Goal: Information Seeking & Learning: Find specific fact

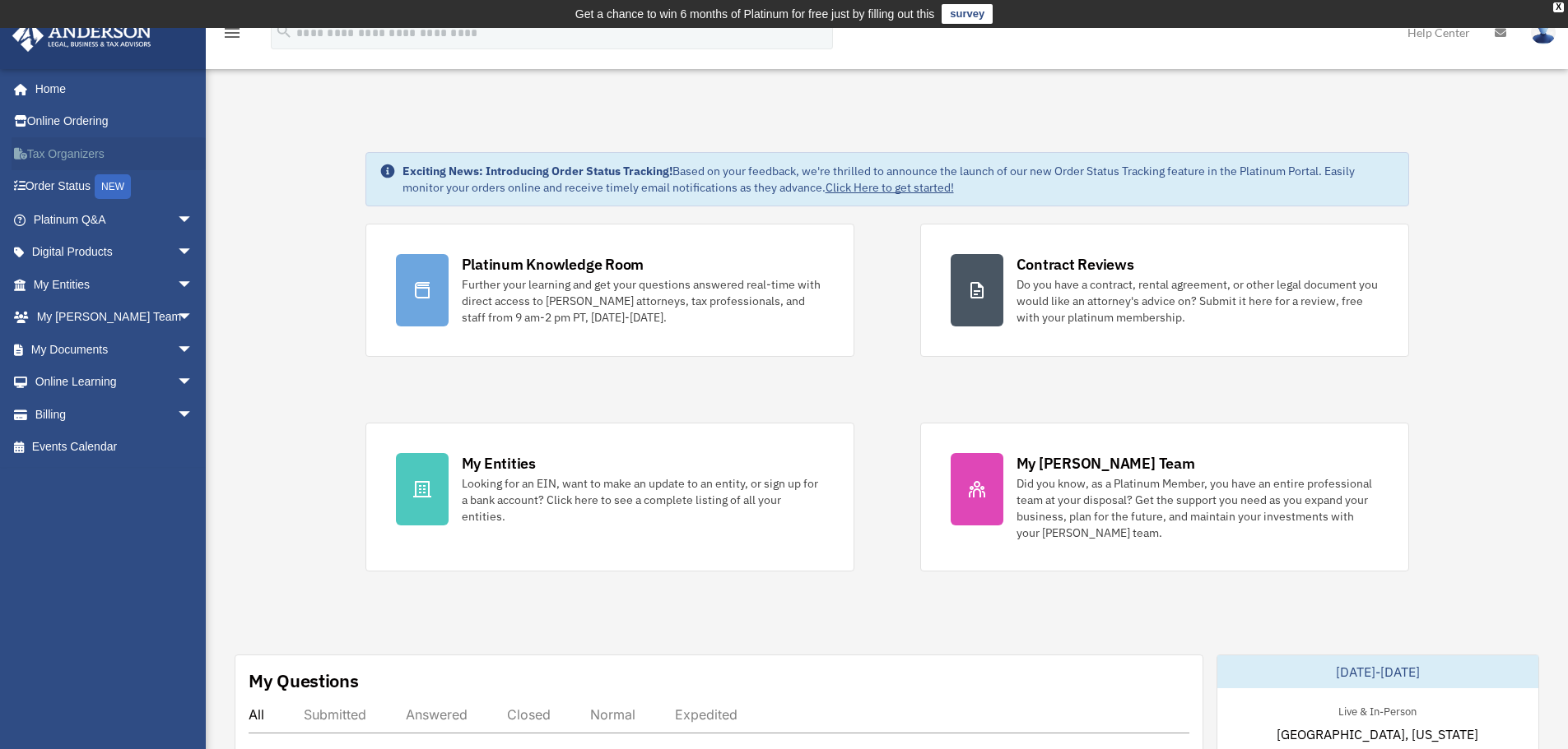
click at [46, 146] on link "Tax Organizers" at bounding box center [115, 153] width 207 height 33
click at [1556, 0] on td "Get a chance to win 6 months of Platinum for free just by filling out this surv…" at bounding box center [784, 13] width 1568 height 28
click at [1556, 3] on div "X" at bounding box center [1558, 8] width 11 height 10
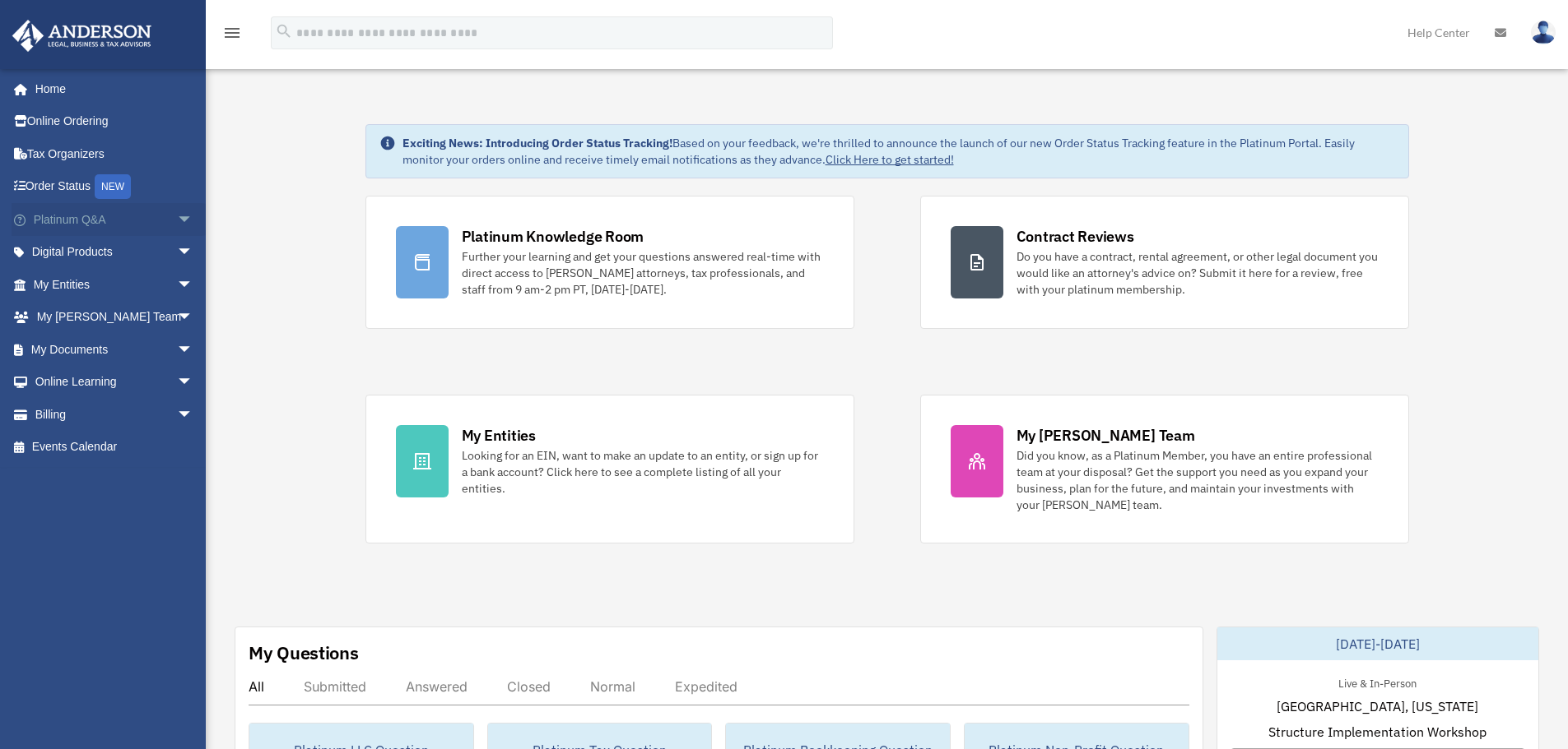
click at [177, 217] on span "arrow_drop_down" at bounding box center [194, 219] width 33 height 34
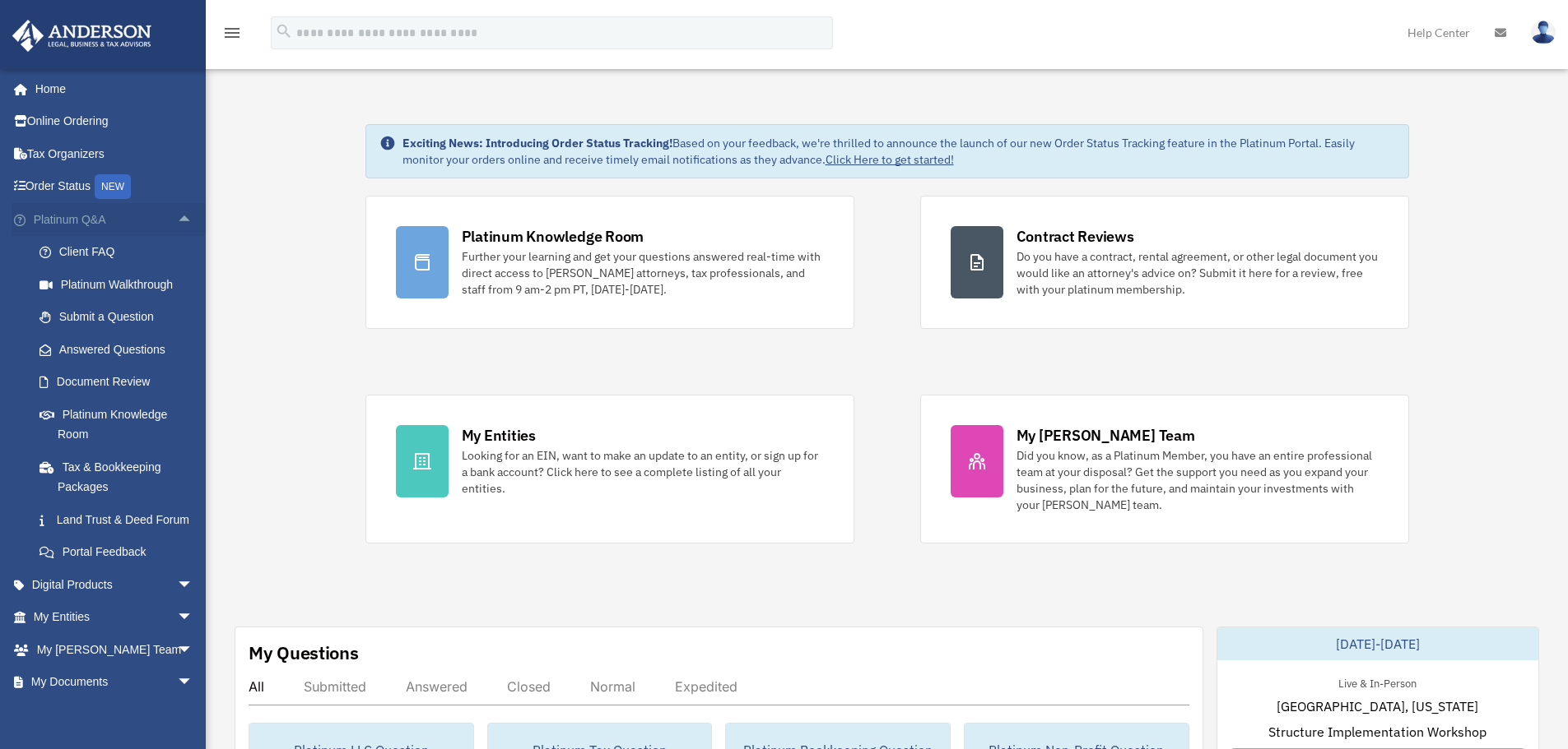
click at [177, 217] on span "arrow_drop_up" at bounding box center [194, 219] width 33 height 34
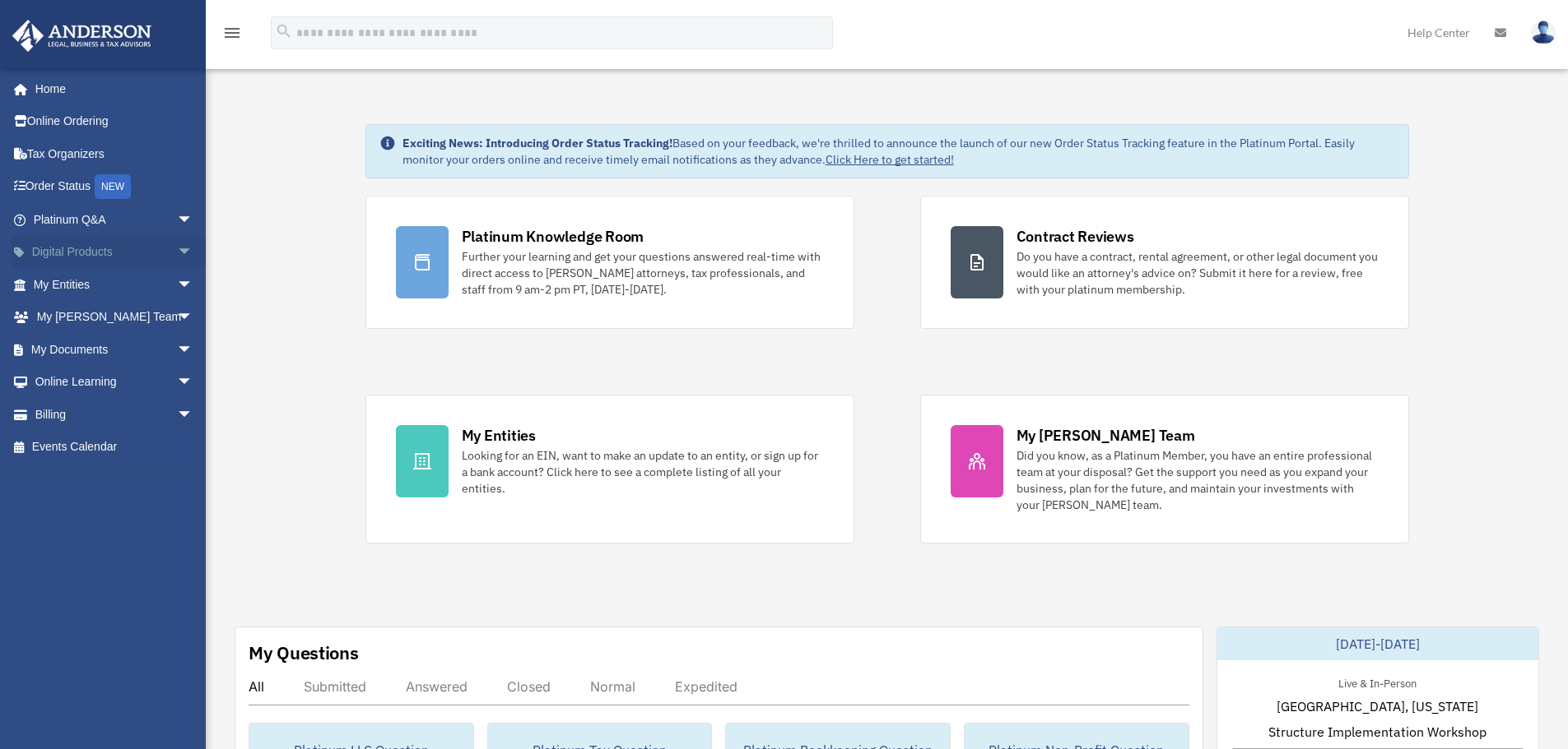
click at [177, 246] on span "arrow_drop_down" at bounding box center [194, 253] width 33 height 34
click at [177, 246] on span "arrow_drop_up" at bounding box center [194, 253] width 33 height 34
click at [177, 288] on span "arrow_drop_down" at bounding box center [194, 284] width 33 height 34
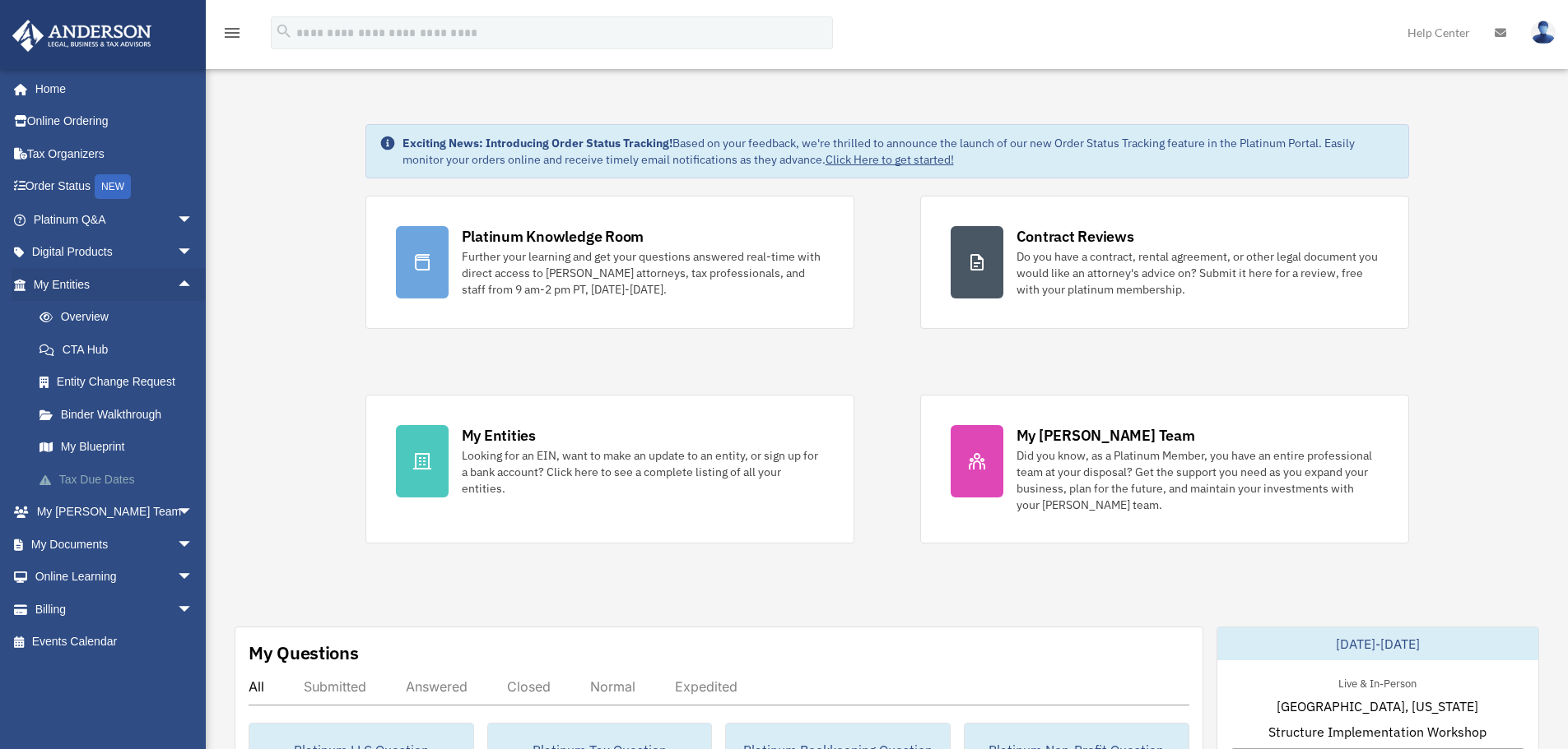
click at [115, 467] on link "Tax Due Dates" at bounding box center [121, 480] width 196 height 33
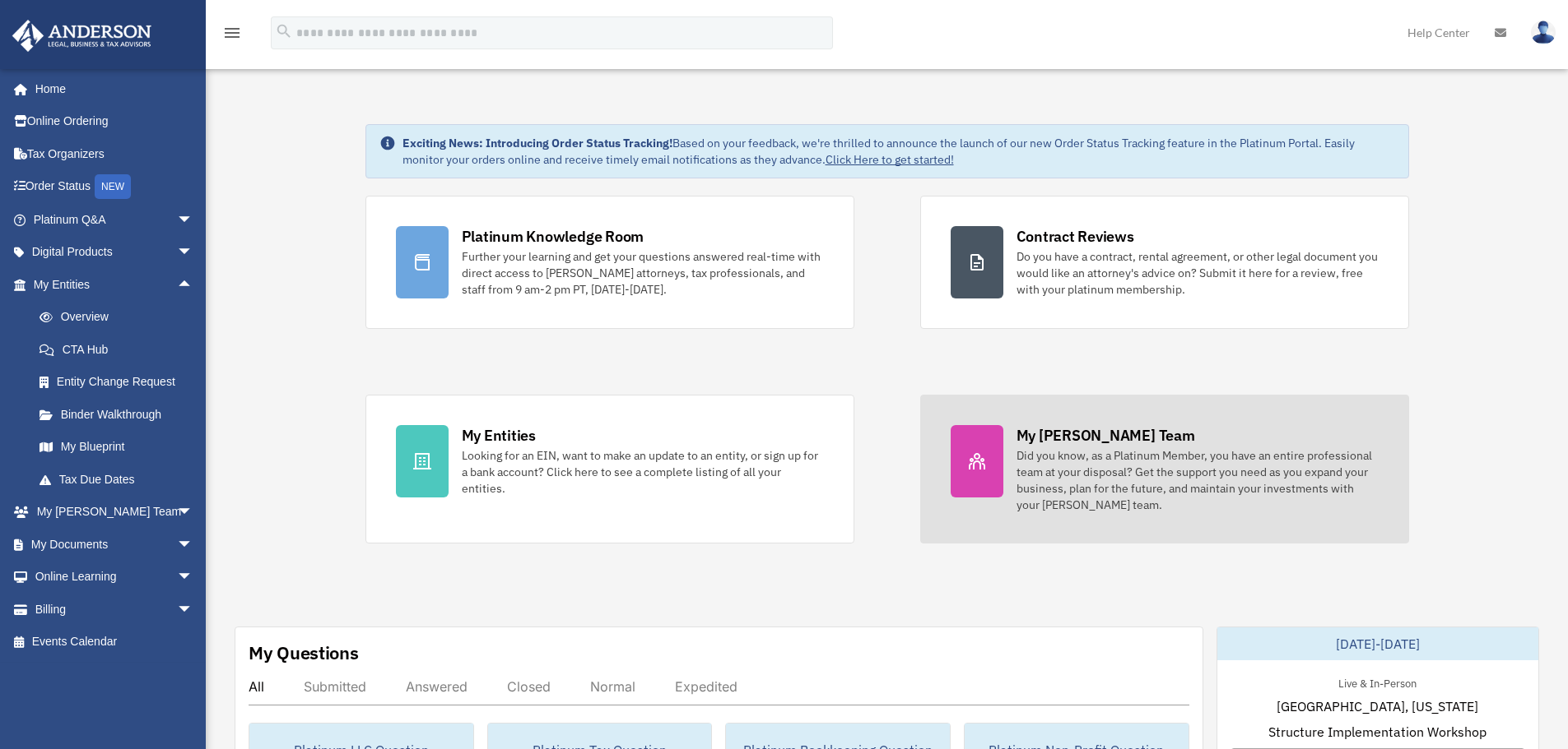
scroll to position [247, 0]
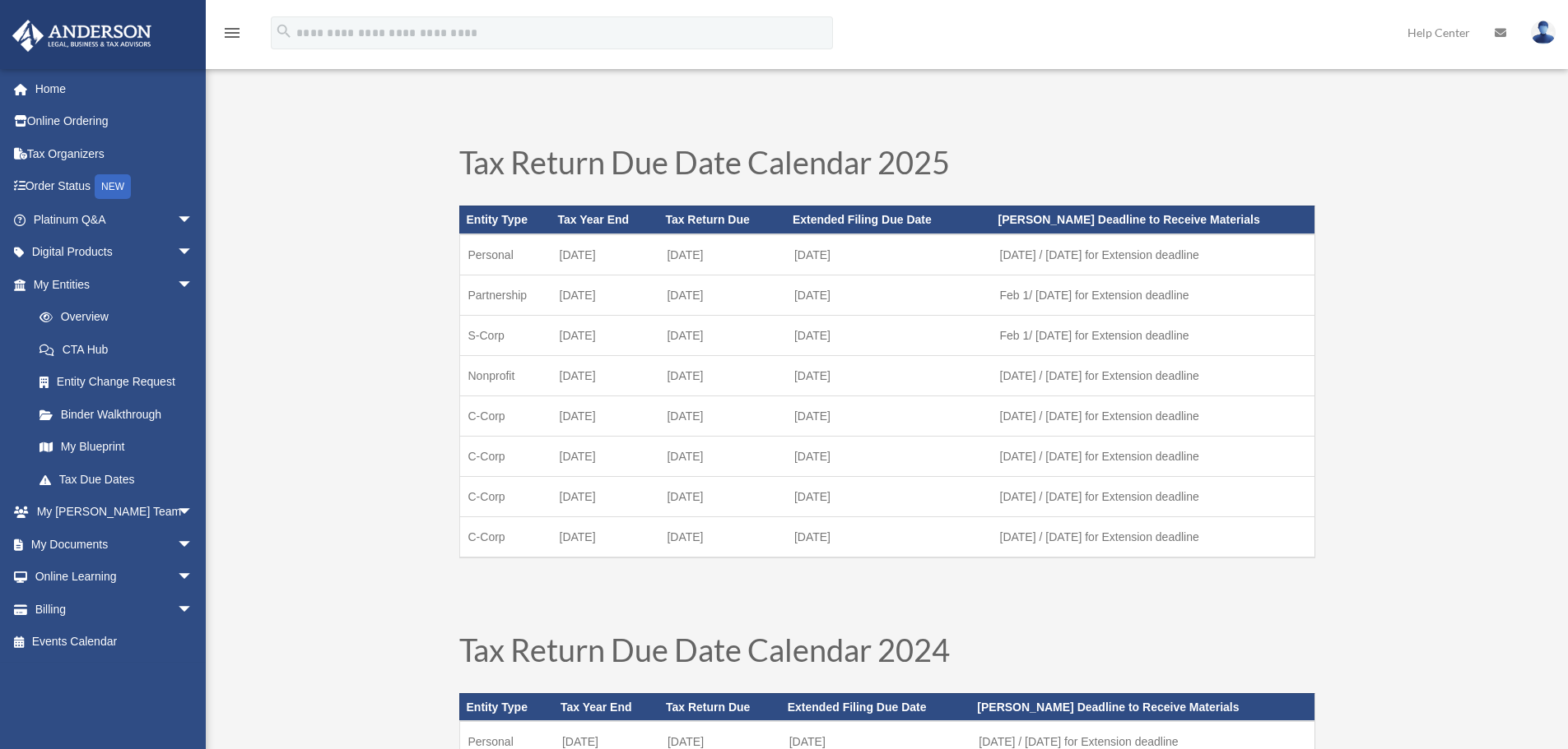
drag, startPoint x: 503, startPoint y: 256, endPoint x: 1233, endPoint y: 258, distance: 730.0
click at [1233, 258] on tr "Personal [DATE] [DATE] October [DATE] 1 / [DATE] for Extension deadline" at bounding box center [887, 255] width 855 height 41
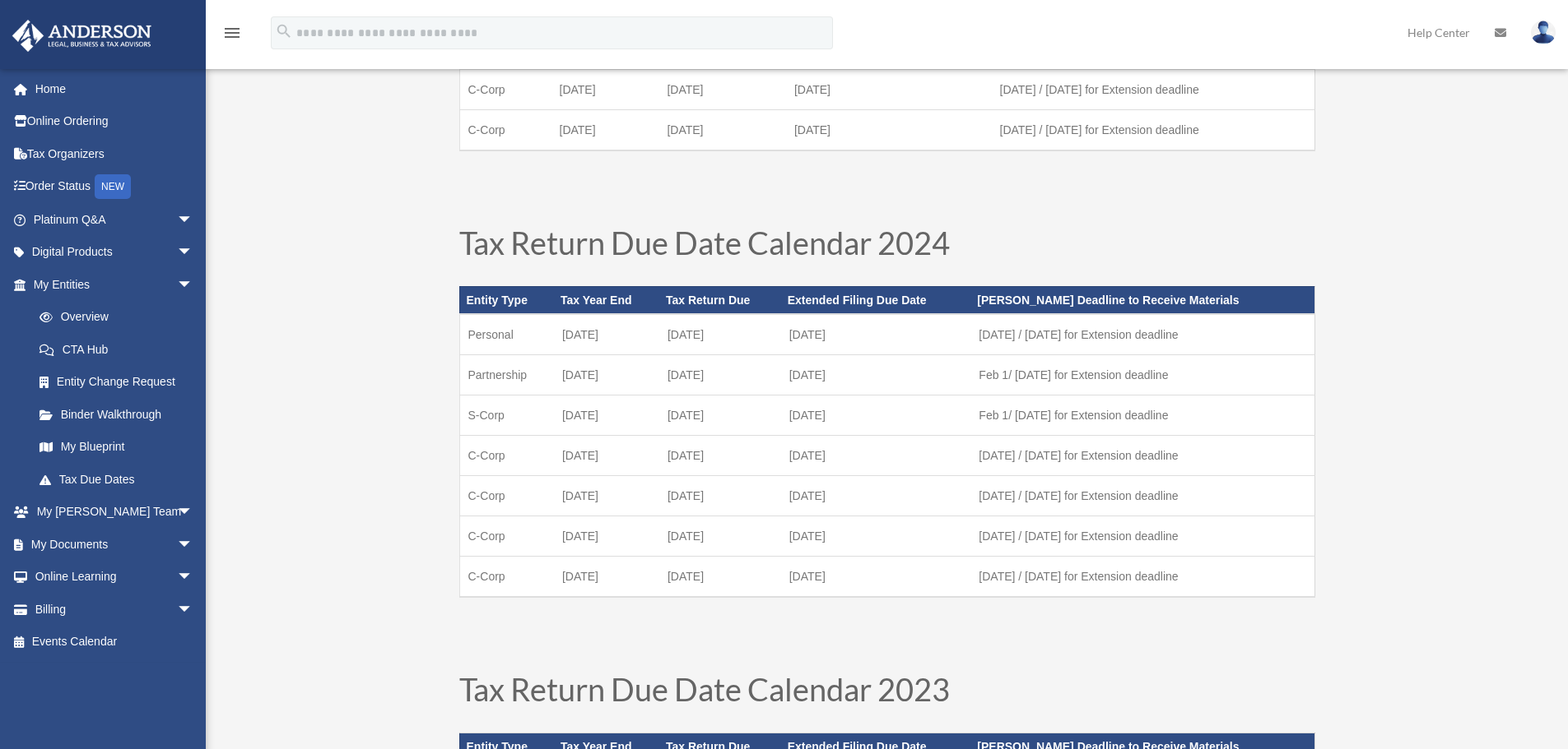
scroll to position [411, 0]
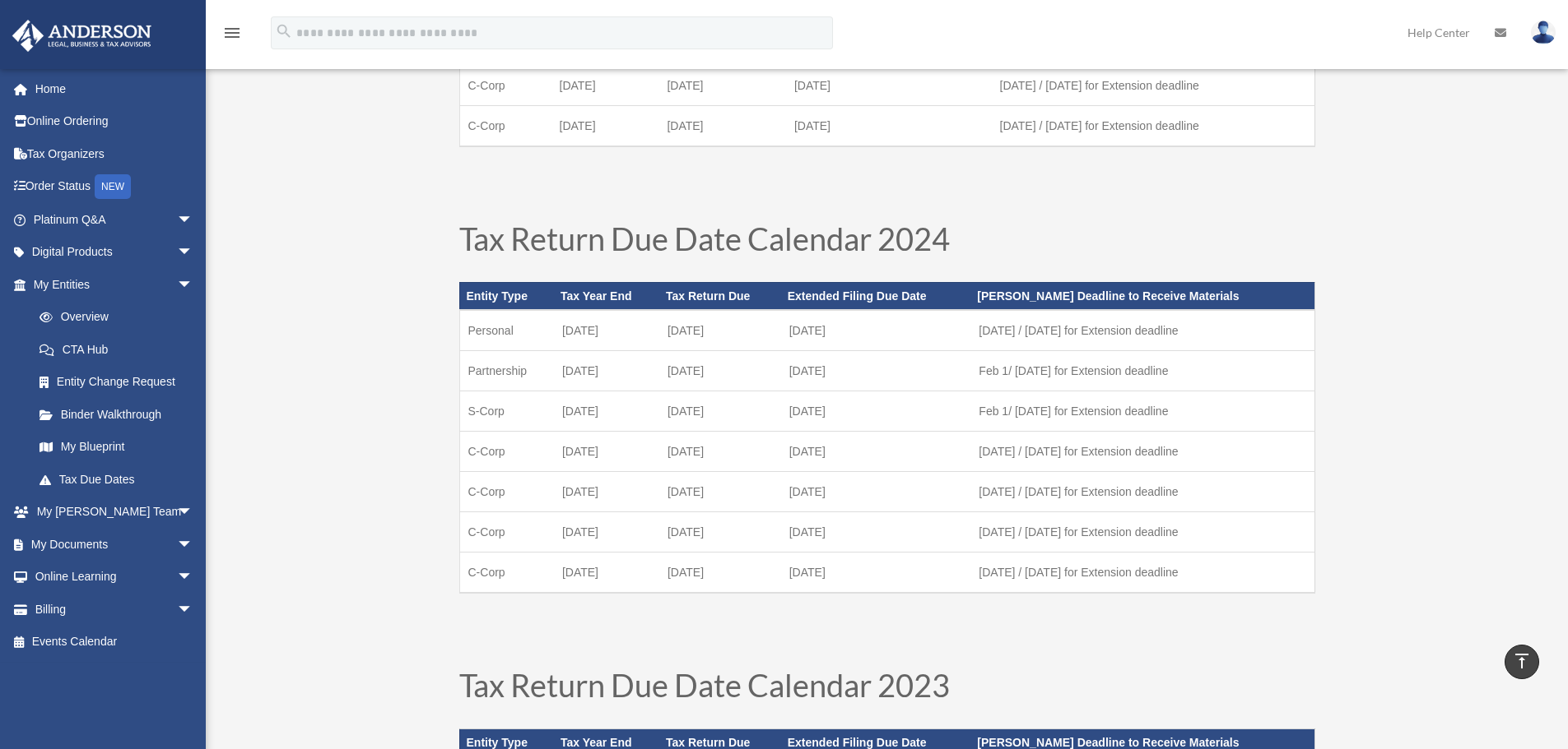
drag, startPoint x: 478, startPoint y: 452, endPoint x: 895, endPoint y: 453, distance: 417.0
click at [895, 453] on tr "C-Corp [DATE] [DATE] October [DATE] 1 / [DATE] for Extension deadline" at bounding box center [887, 452] width 855 height 40
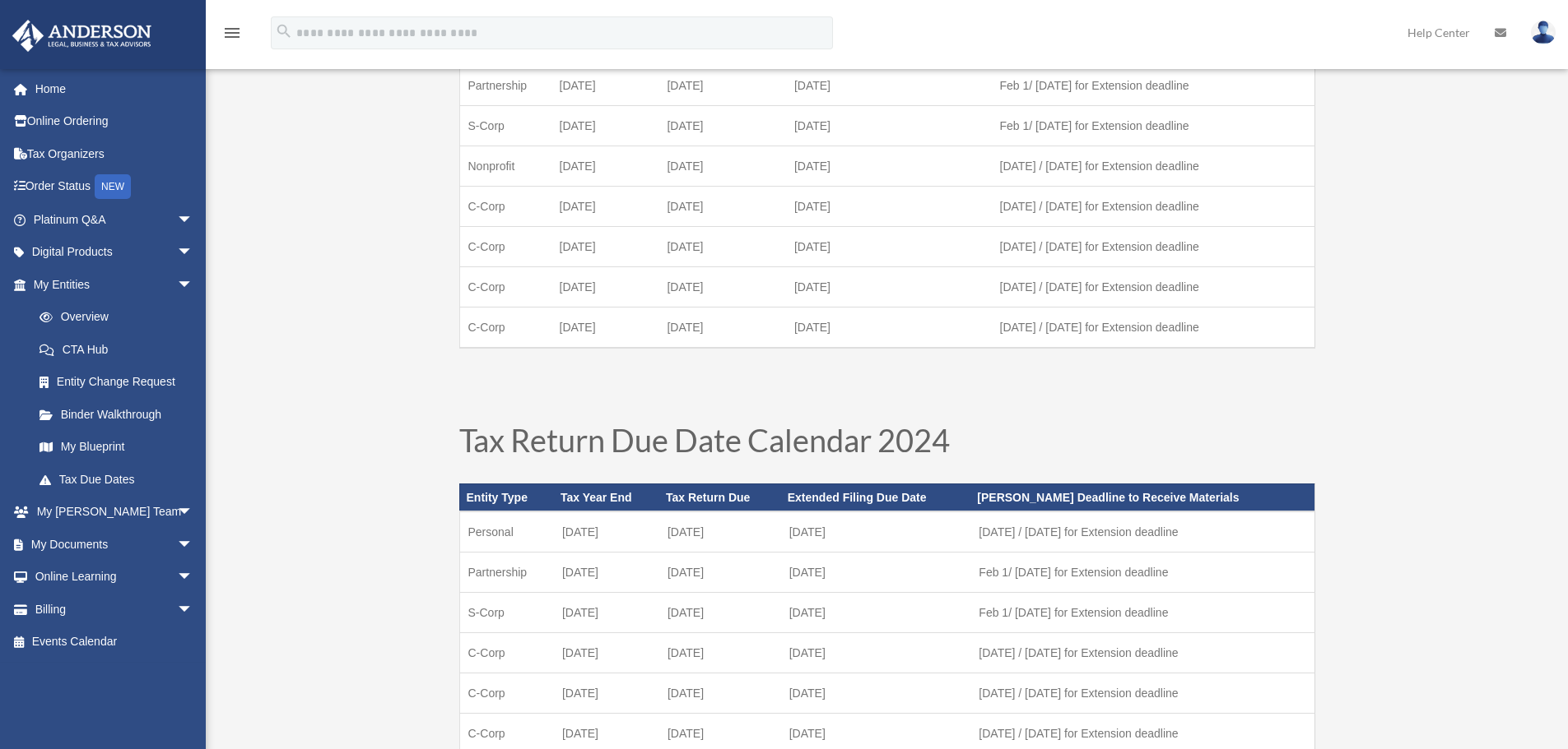
scroll to position [329, 0]
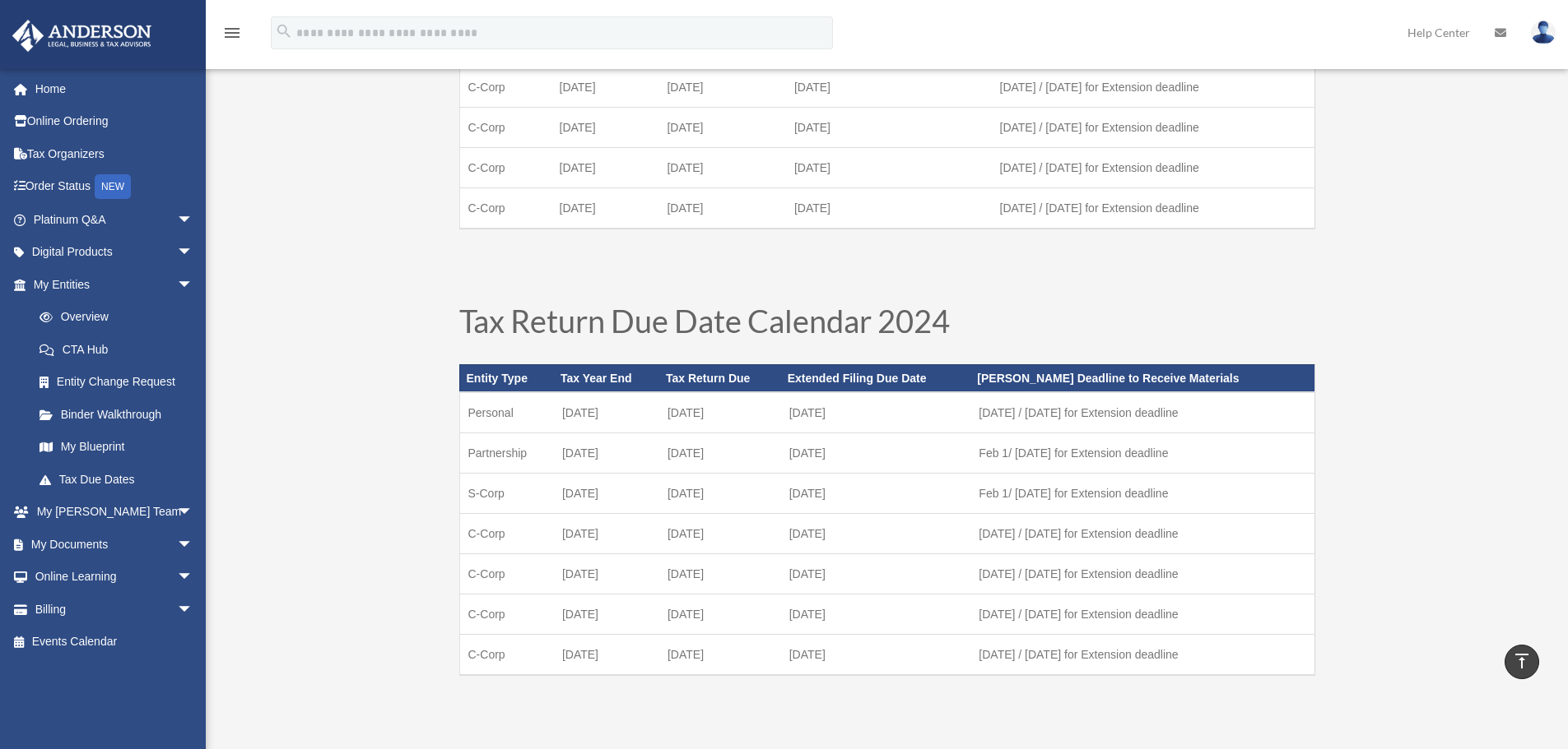
drag, startPoint x: 474, startPoint y: 616, endPoint x: 897, endPoint y: 605, distance: 423.1
click at [897, 605] on tr "C-Corp [DATE] September [DATE] [DATE] / [DATE] for Extension deadline" at bounding box center [887, 615] width 855 height 40
drag, startPoint x: 1018, startPoint y: 616, endPoint x: 1083, endPoint y: 616, distance: 65.0
click at [1083, 616] on td "[DATE] / [DATE] for Extension deadline" at bounding box center [1142, 615] width 344 height 40
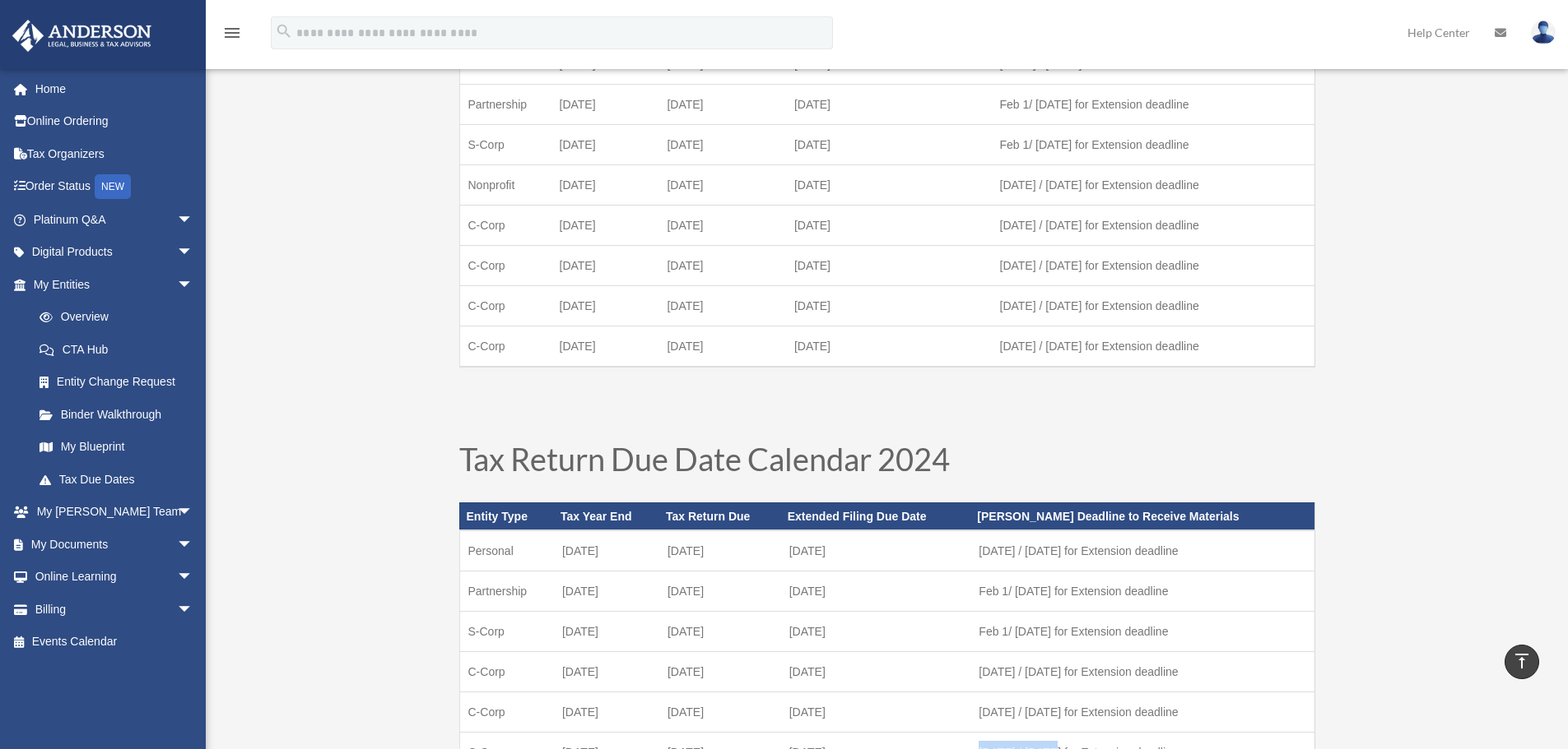
scroll to position [0, 0]
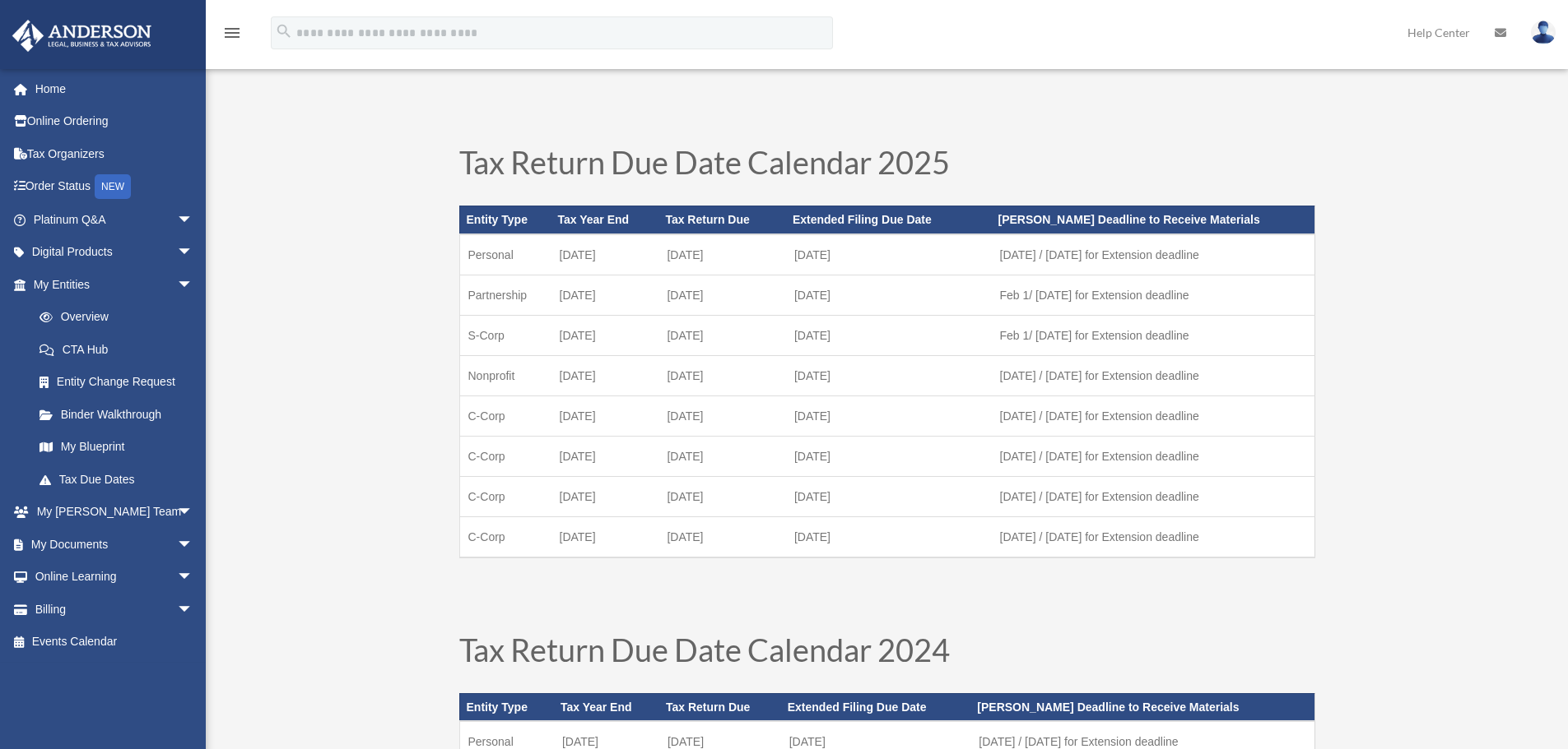
click at [1546, 34] on img at bounding box center [1544, 32] width 25 height 24
click at [1234, 137] on link "Logout" at bounding box center [1297, 143] width 165 height 34
